Goal: Task Accomplishment & Management: Manage account settings

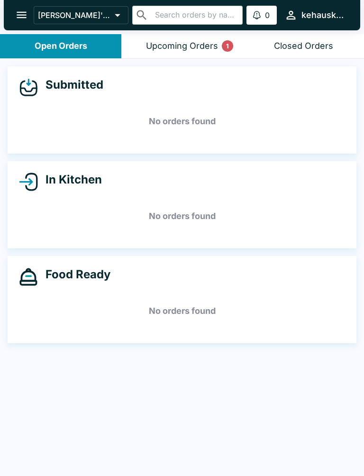
click at [206, 45] on div "Upcoming Orders 1" at bounding box center [182, 46] width 72 height 11
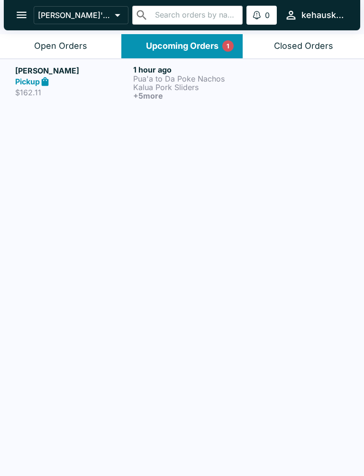
click at [165, 84] on p "Kalua Pork Sliders" at bounding box center [190, 87] width 114 height 9
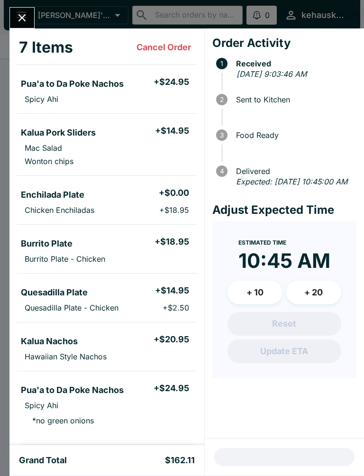
scroll to position [59, 0]
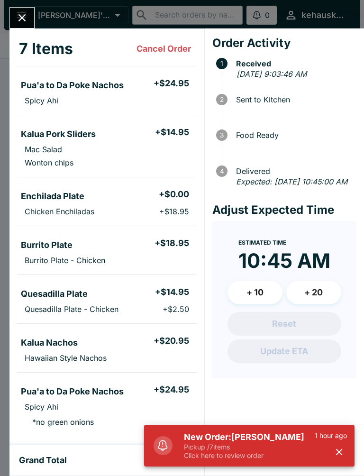
click at [247, 466] on div "New Order: [PERSON_NAME] Pickup / 7 items Click here to review order 1 hour ago" at bounding box center [249, 446] width 211 height 42
click at [248, 445] on p "Pickup / 7 items" at bounding box center [249, 447] width 131 height 9
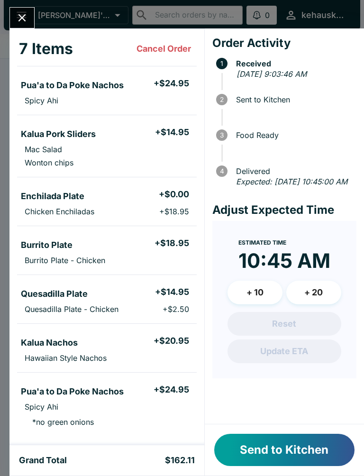
click at [28, 4] on div "[PERSON_NAME] Order # 686269 Pickup 7 Items Cancel Order Pua'a to Da Poke Nacho…" at bounding box center [182, 238] width 364 height 476
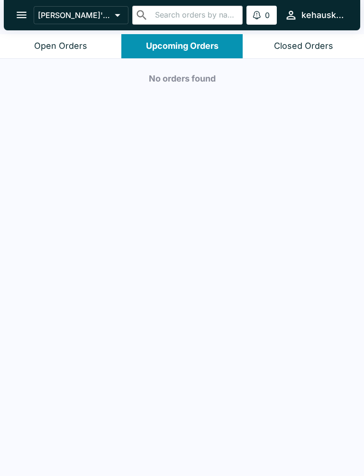
click at [80, 39] on button "Open Orders" at bounding box center [60, 46] width 121 height 24
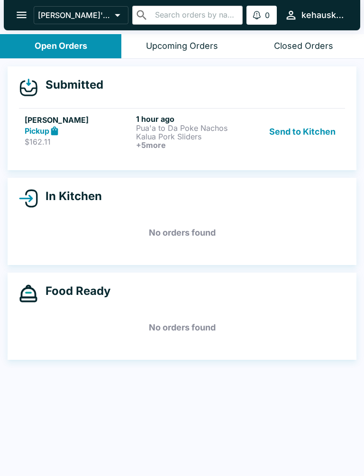
click at [164, 142] on h6 "+ 5 more" at bounding box center [190, 145] width 108 height 9
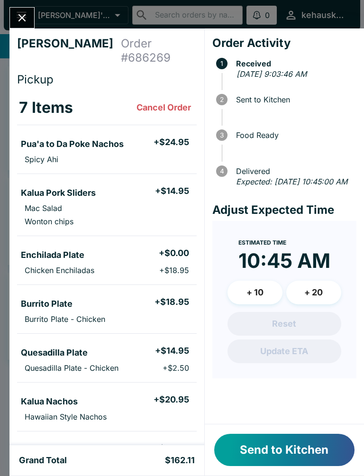
click at [310, 452] on button "Send to Kitchen" at bounding box center [284, 450] width 140 height 32
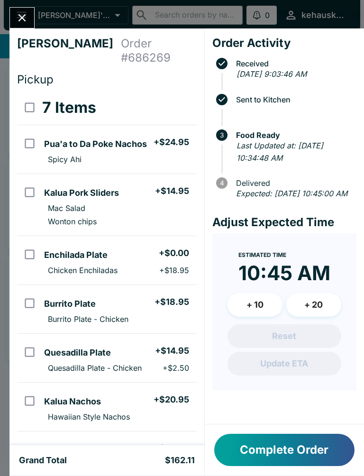
click at [287, 430] on div "Complete Order" at bounding box center [284, 450] width 159 height 51
click at [306, 434] on button "Complete Order" at bounding box center [284, 450] width 140 height 32
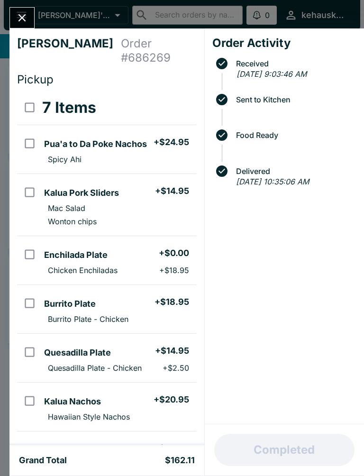
click at [18, 14] on icon "Close" at bounding box center [22, 17] width 13 height 13
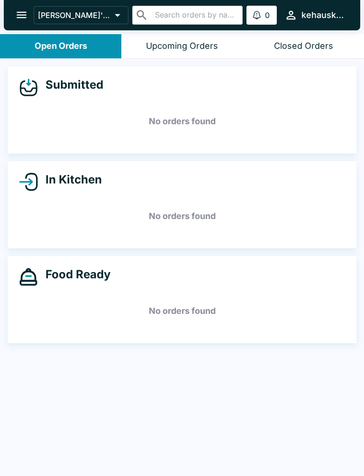
click at [15, 12] on button "open drawer" at bounding box center [21, 15] width 24 height 24
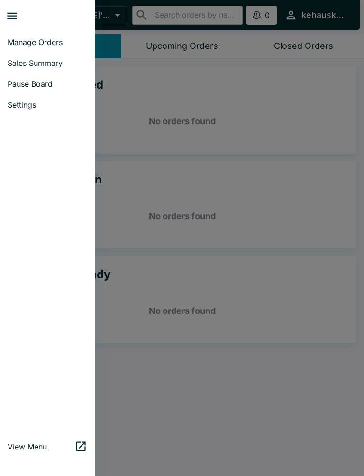
click at [26, 36] on link "Manage Orders" at bounding box center [47, 42] width 95 height 21
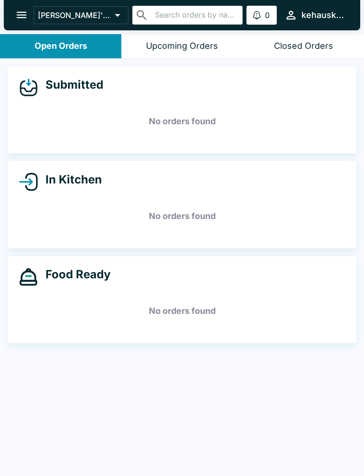
click at [15, 11] on icon "open drawer" at bounding box center [21, 15] width 13 height 13
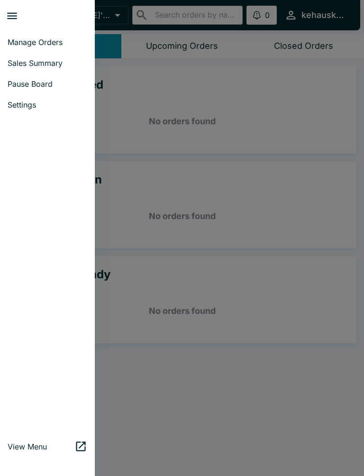
click at [39, 66] on span "Sales Summary" at bounding box center [48, 62] width 80 height 9
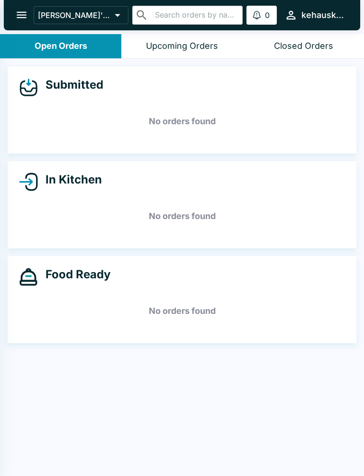
select select "03:00"
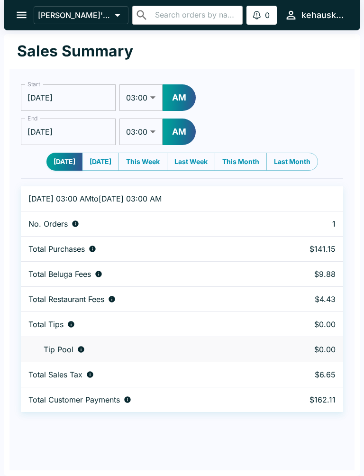
click at [99, 163] on button "[DATE]" at bounding box center [100, 162] width 37 height 18
type input "[DATE]"
